Goal: Information Seeking & Learning: Check status

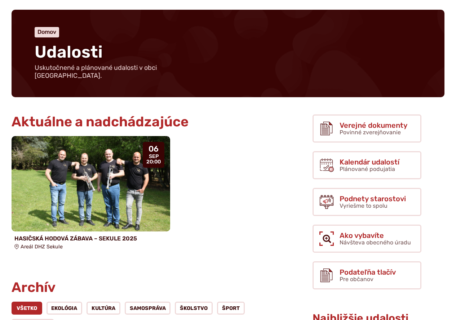
scroll to position [72, 0]
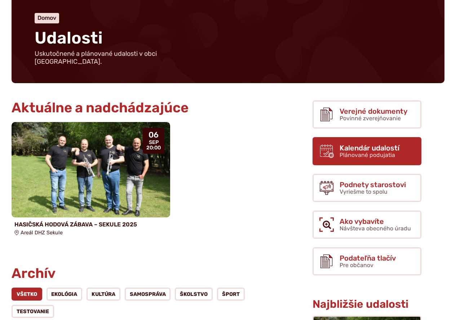
click at [350, 144] on span "Kalendár udalostí" at bounding box center [369, 148] width 60 height 8
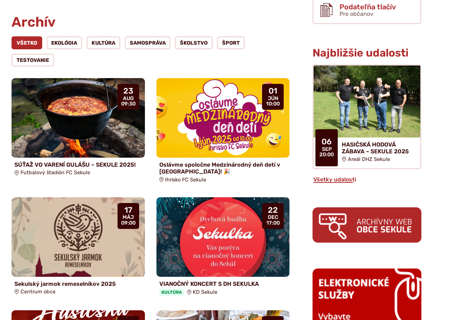
scroll to position [324, 0]
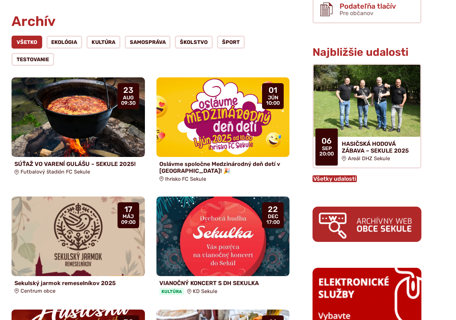
click at [342, 175] on link "Všetky udalosti" at bounding box center [334, 178] width 44 height 7
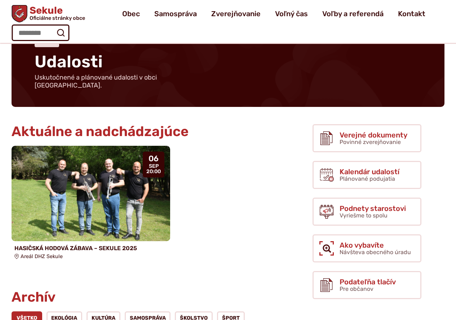
scroll to position [36, 0]
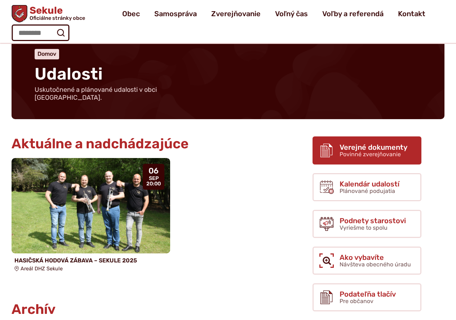
click at [370, 151] on span "Povinné zverejňovanie" at bounding box center [369, 154] width 61 height 7
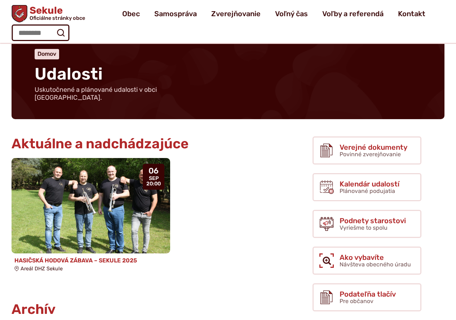
click at [109, 205] on img at bounding box center [91, 206] width 182 height 110
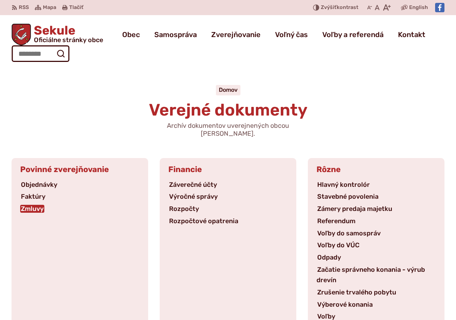
click at [37, 205] on link "Zmluvy" at bounding box center [32, 209] width 24 height 8
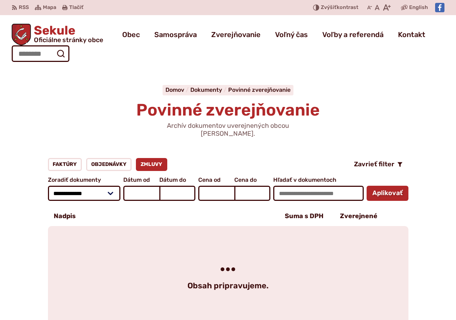
click at [293, 226] on div "Obsah pripravujeme." at bounding box center [228, 277] width 360 height 103
click at [144, 186] on input "Dátum od September 2025 Po Ut Str Štv Pi So Ne 1 2 3 4 5 6 7 8 9 10 11 12 13 14…" at bounding box center [141, 193] width 36 height 15
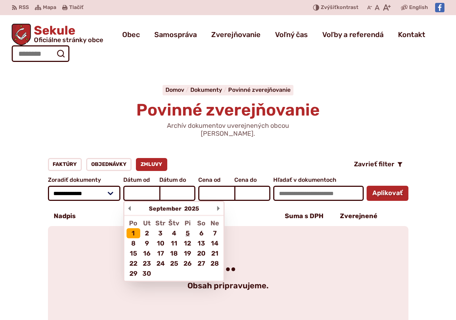
click at [135, 228] on div "1" at bounding box center [133, 233] width 14 height 10
click at [135, 201] on input "Dátum od September 2025 Po Ut Str Štv Pi So Ne 1 2 3 4 5 6 7 8 9 10 11 12 13 14…" at bounding box center [141, 193] width 36 height 15
type input "********"
click at [171, 186] on input "Dátum do September 2025 Po Ut Str Štv Pi So Ne 1 2 3 4 5 6 7 8 9 10 11 12 13 14…" at bounding box center [177, 193] width 36 height 15
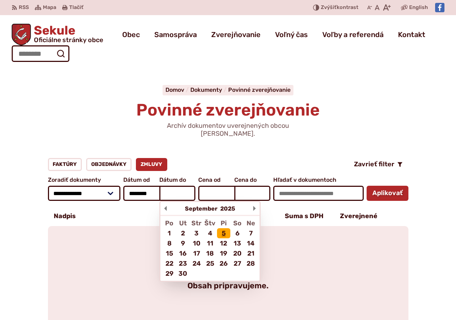
click at [223, 228] on div "5" at bounding box center [224, 233] width 14 height 10
click at [195, 201] on input "Dátum do September 2025 Po Ut Str Štv Pi So Ne 1 2 3 4 5 6 7 8 9 10 11 12 13 14…" at bounding box center [177, 193] width 36 height 15
type input "********"
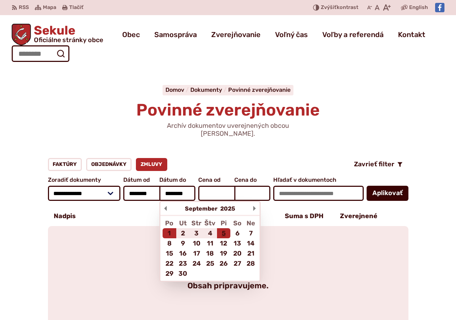
click at [391, 186] on button "Aplikovať vybrané filtre" at bounding box center [387, 193] width 42 height 15
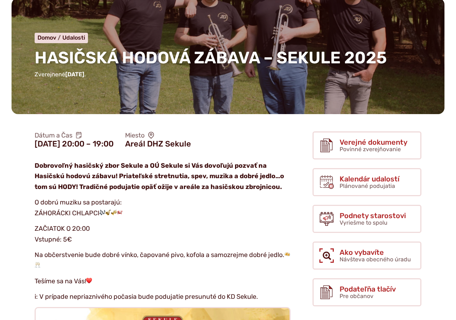
scroll to position [72, 0]
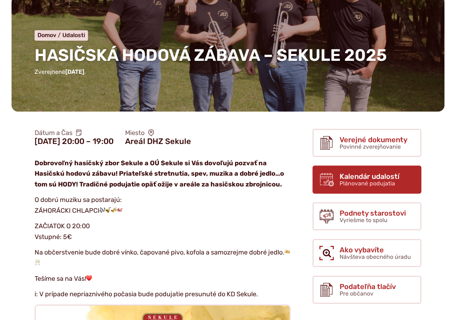
click at [359, 177] on span "Kalendár udalostí" at bounding box center [369, 176] width 60 height 8
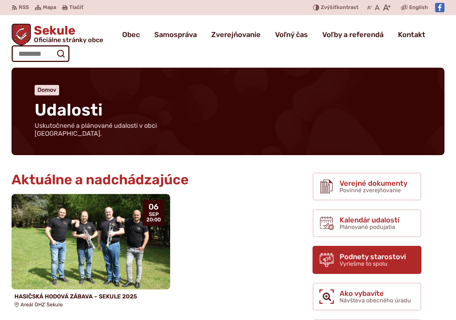
click at [359, 253] on span "Podnety starostovi" at bounding box center [372, 257] width 66 height 8
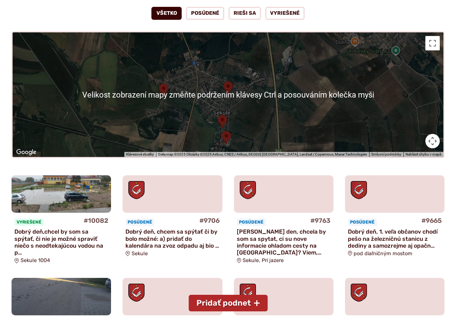
scroll to position [180, 0]
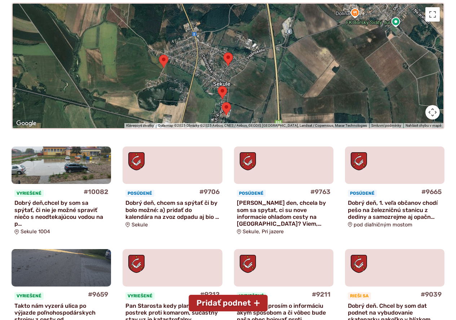
click at [282, 212] on p "[PERSON_NAME] den, chcela by som sa spytat, ci su nove informacie ohladom cesty…" at bounding box center [284, 214] width 94 height 28
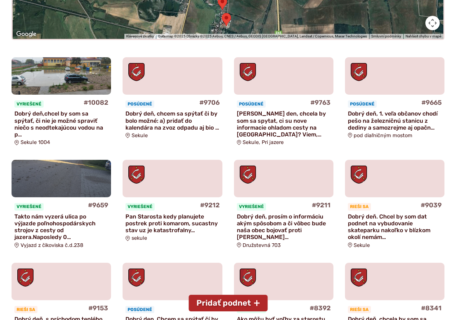
scroll to position [288, 0]
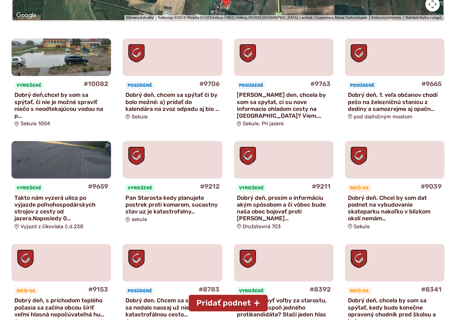
click at [375, 209] on p "Dobrý deň. Chcel by som dat podnet na vybudovanie skateparku nakoľko v blízkom …" at bounding box center [395, 208] width 94 height 28
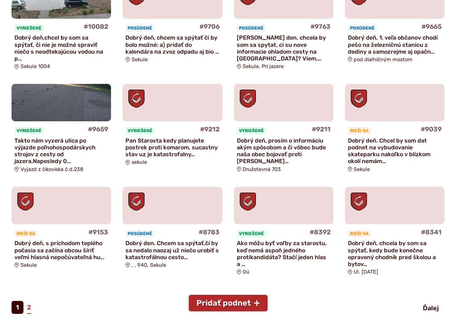
scroll to position [396, 0]
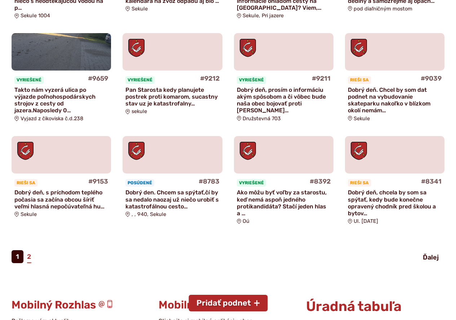
click at [76, 199] on p "Dobrý deň, s príchodom teplého počasia sa začína obcou šíriť veľmi hlasná nepoč…" at bounding box center [61, 199] width 94 height 21
click at [149, 202] on p "Dobrý den. Chcem sa spýtať,čí by sa nedalo naozaj už niečo urobiť s katastrofál…" at bounding box center [172, 199] width 94 height 21
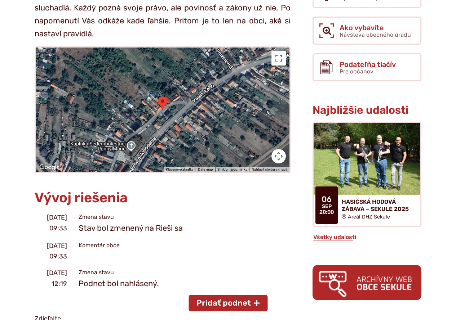
scroll to position [252, 0]
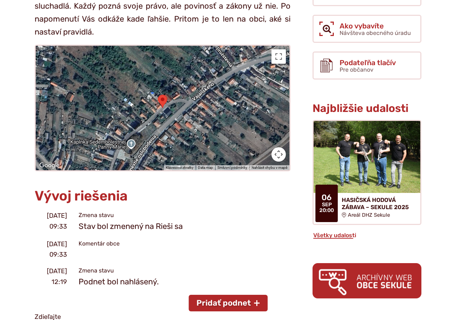
click at [96, 245] on span "Komentár obce" at bounding box center [99, 243] width 41 height 7
click at [99, 228] on span "Stav bol zmenený na Rieši sa" at bounding box center [131, 226] width 104 height 10
click at [99, 241] on span "Komentár obce" at bounding box center [99, 243] width 41 height 7
click at [59, 246] on span "12.05.2023 09:33" at bounding box center [57, 249] width 20 height 19
click at [59, 261] on aside "Vývoj riešenia 12.05.2023 09:33 Zmena stavu Stav bol zmenený na Rieši sa 12.05.…" at bounding box center [163, 239] width 256 height 100
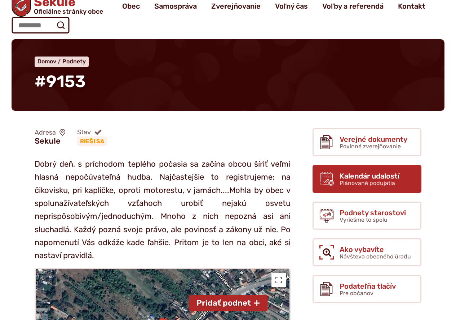
scroll to position [0, 0]
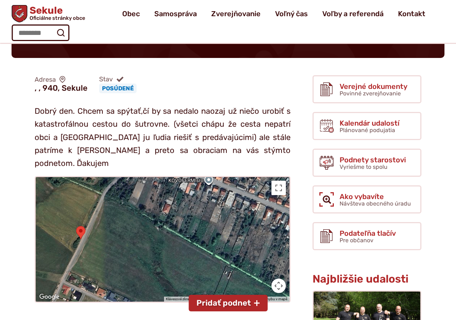
scroll to position [72, 0]
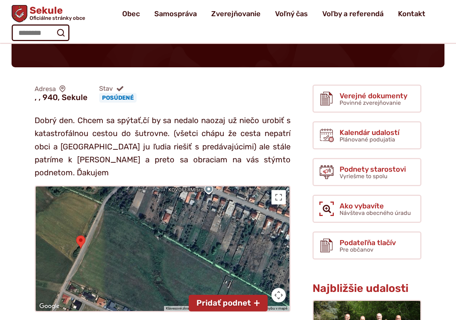
click at [152, 237] on div at bounding box center [163, 249] width 254 height 125
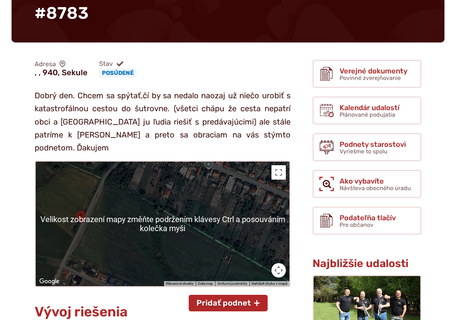
scroll to position [108, 0]
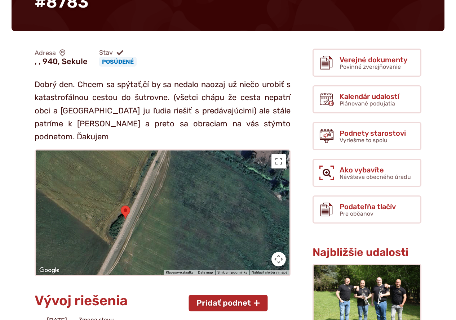
drag, startPoint x: 109, startPoint y: 200, endPoint x: 243, endPoint y: 226, distance: 136.6
click at [243, 226] on div at bounding box center [163, 213] width 254 height 125
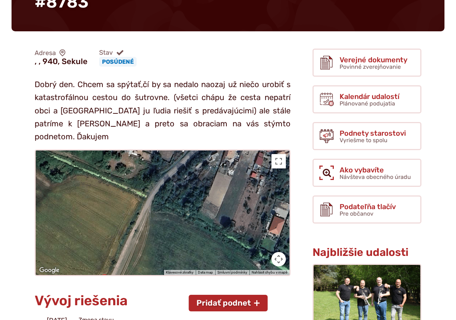
drag, startPoint x: 232, startPoint y: 164, endPoint x: 210, endPoint y: 237, distance: 76.3
click at [210, 237] on div at bounding box center [163, 213] width 254 height 125
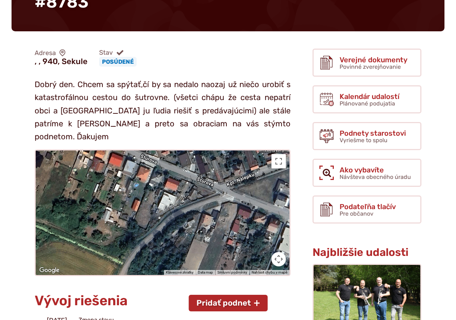
drag, startPoint x: 239, startPoint y: 172, endPoint x: 215, endPoint y: 240, distance: 72.2
click at [215, 240] on div at bounding box center [163, 213] width 254 height 125
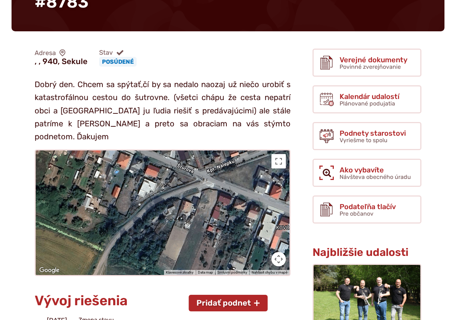
drag, startPoint x: 256, startPoint y: 200, endPoint x: 235, endPoint y: 187, distance: 24.6
click at [235, 187] on div at bounding box center [163, 213] width 254 height 125
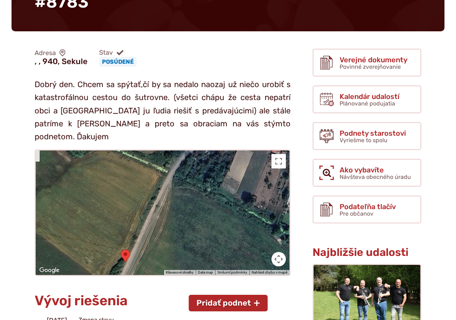
drag, startPoint x: 135, startPoint y: 225, endPoint x: 219, endPoint y: 139, distance: 120.2
click at [219, 151] on div at bounding box center [163, 213] width 254 height 125
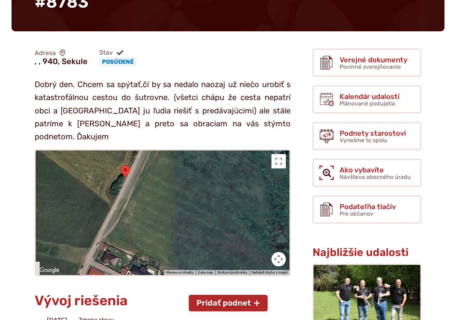
drag, startPoint x: 166, startPoint y: 223, endPoint x: 240, endPoint y: 143, distance: 109.3
click at [240, 151] on div at bounding box center [163, 213] width 254 height 125
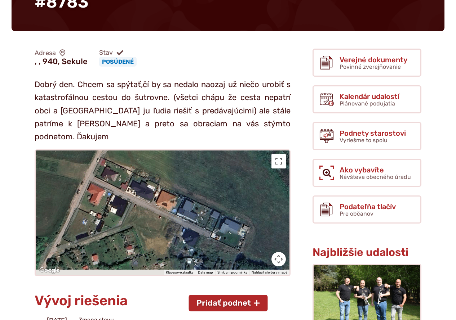
drag, startPoint x: 154, startPoint y: 231, endPoint x: 229, endPoint y: 146, distance: 113.0
click at [229, 151] on div at bounding box center [163, 213] width 254 height 125
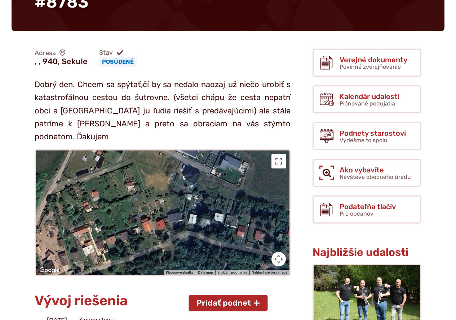
drag, startPoint x: 102, startPoint y: 227, endPoint x: 202, endPoint y: 166, distance: 117.5
click at [202, 166] on div at bounding box center [163, 213] width 254 height 125
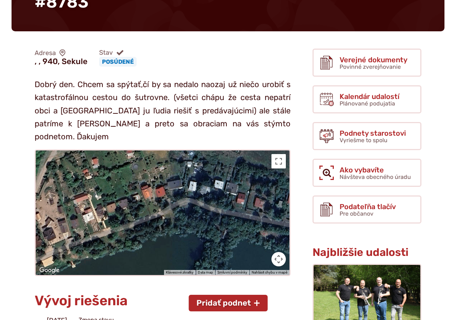
drag, startPoint x: 99, startPoint y: 221, endPoint x: 135, endPoint y: 188, distance: 48.9
click at [135, 188] on div at bounding box center [163, 213] width 254 height 125
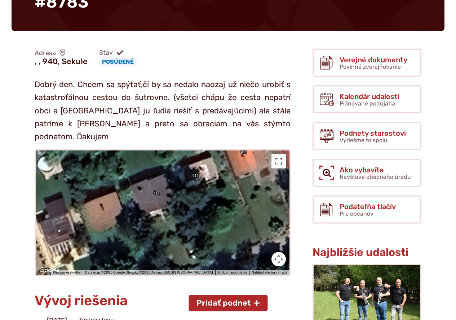
drag, startPoint x: 89, startPoint y: 183, endPoint x: 273, endPoint y: 196, distance: 185.2
click at [273, 196] on div at bounding box center [163, 213] width 254 height 125
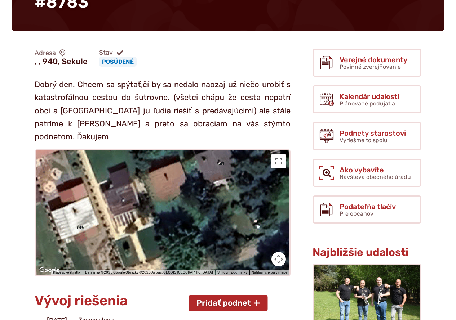
drag, startPoint x: 143, startPoint y: 207, endPoint x: 209, endPoint y: 176, distance: 72.0
click at [209, 176] on div at bounding box center [163, 213] width 254 height 125
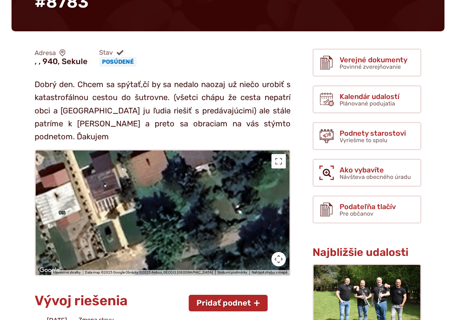
drag, startPoint x: 147, startPoint y: 212, endPoint x: 129, endPoint y: 196, distance: 23.7
click at [129, 196] on div at bounding box center [163, 213] width 254 height 125
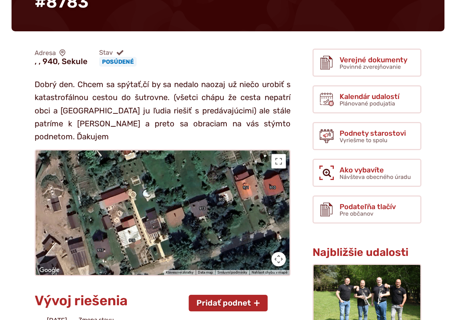
drag, startPoint x: 161, startPoint y: 171, endPoint x: 180, endPoint y: 201, distance: 35.7
click at [180, 201] on div at bounding box center [163, 213] width 254 height 125
click at [165, 185] on div at bounding box center [163, 213] width 254 height 125
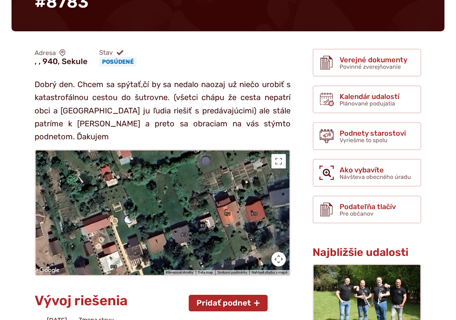
drag, startPoint x: 187, startPoint y: 190, endPoint x: 167, endPoint y: 221, distance: 37.1
click at [167, 221] on div at bounding box center [163, 213] width 254 height 125
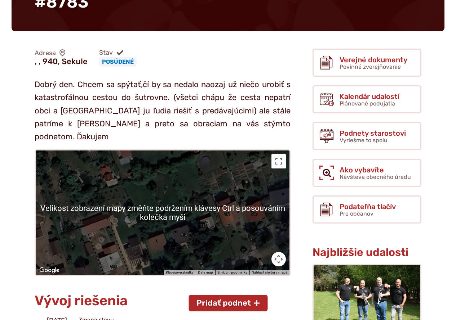
scroll to position [0, 0]
